Goal: Transaction & Acquisition: Purchase product/service

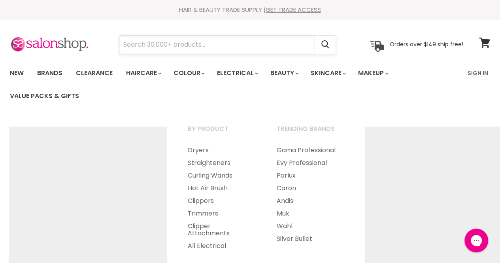
click at [183, 41] on input "Search" at bounding box center [216, 45] width 195 height 18
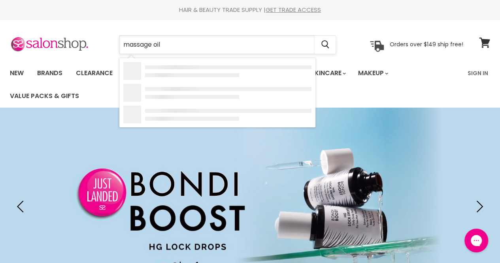
type input "massage oil"
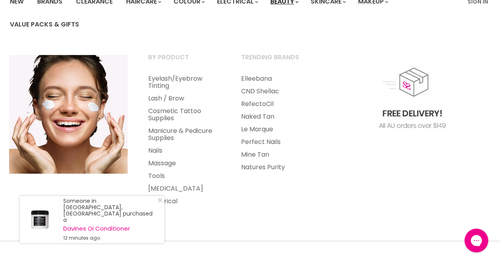
scroll to position [78, 0]
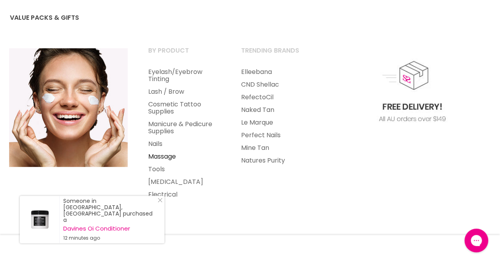
click at [163, 155] on link "Massage" at bounding box center [183, 156] width 91 height 13
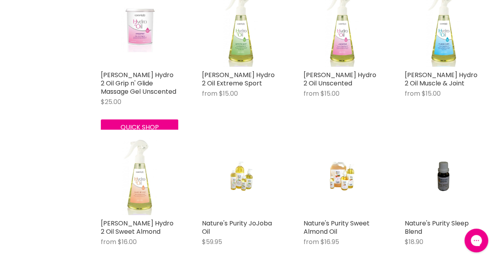
scroll to position [1208, 0]
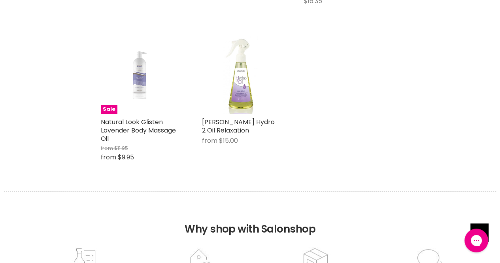
scroll to position [2032, 0]
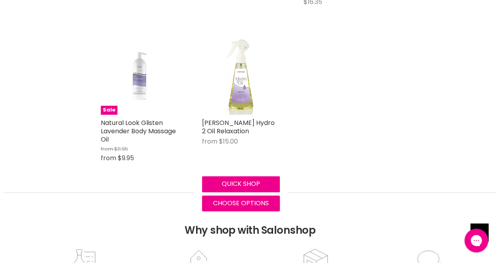
click at [219, 83] on img "Main content" at bounding box center [241, 75] width 52 height 77
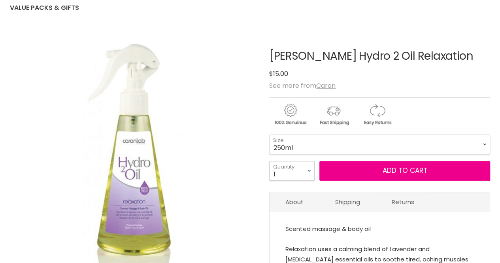
click at [306, 161] on select "1 2 3 4 5 6 7 8 9 10+" at bounding box center [291, 171] width 45 height 20
click at [333, 147] on select "250ml 1 Litre" at bounding box center [379, 144] width 221 height 20
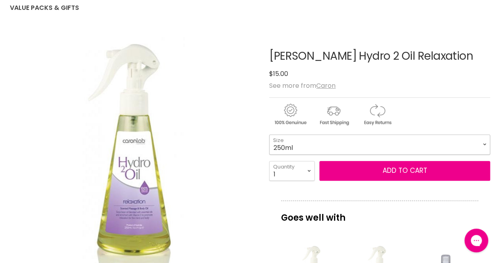
scroll to position [0, 0]
click at [269, 134] on select "250ml 1 Litre" at bounding box center [379, 144] width 221 height 20
select select "1 Litre"
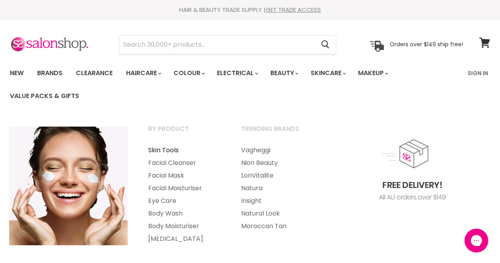
click at [158, 149] on link "Skin Tools" at bounding box center [183, 150] width 91 height 13
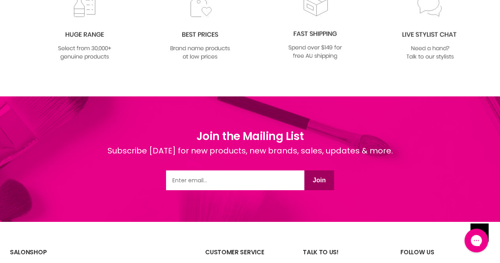
scroll to position [1184, 0]
